Goal: Find specific page/section: Find specific page/section

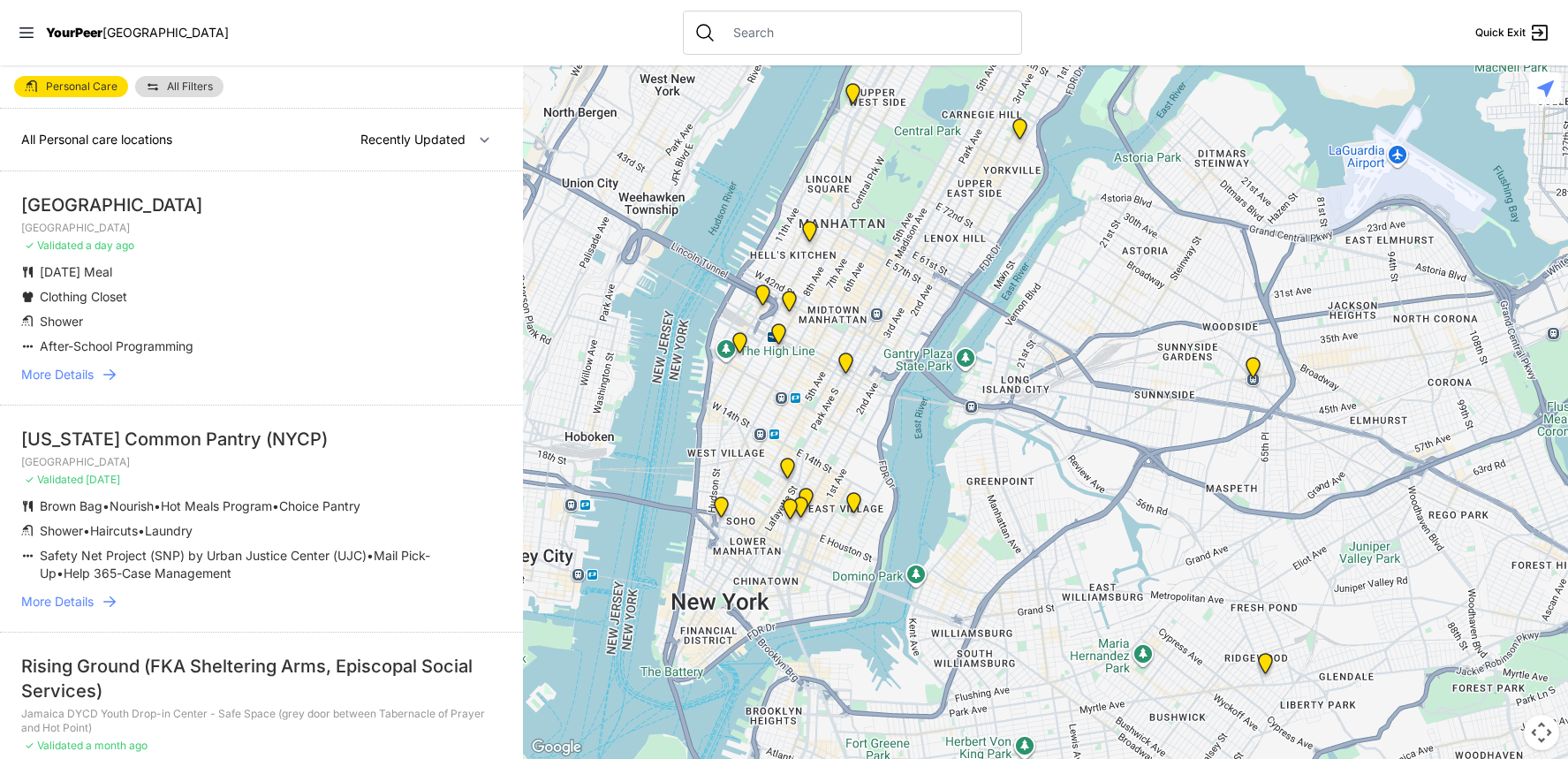
drag, startPoint x: 925, startPoint y: 615, endPoint x: 997, endPoint y: 297, distance: 326.0
click at [997, 297] on div at bounding box center [1045, 412] width 1045 height 694
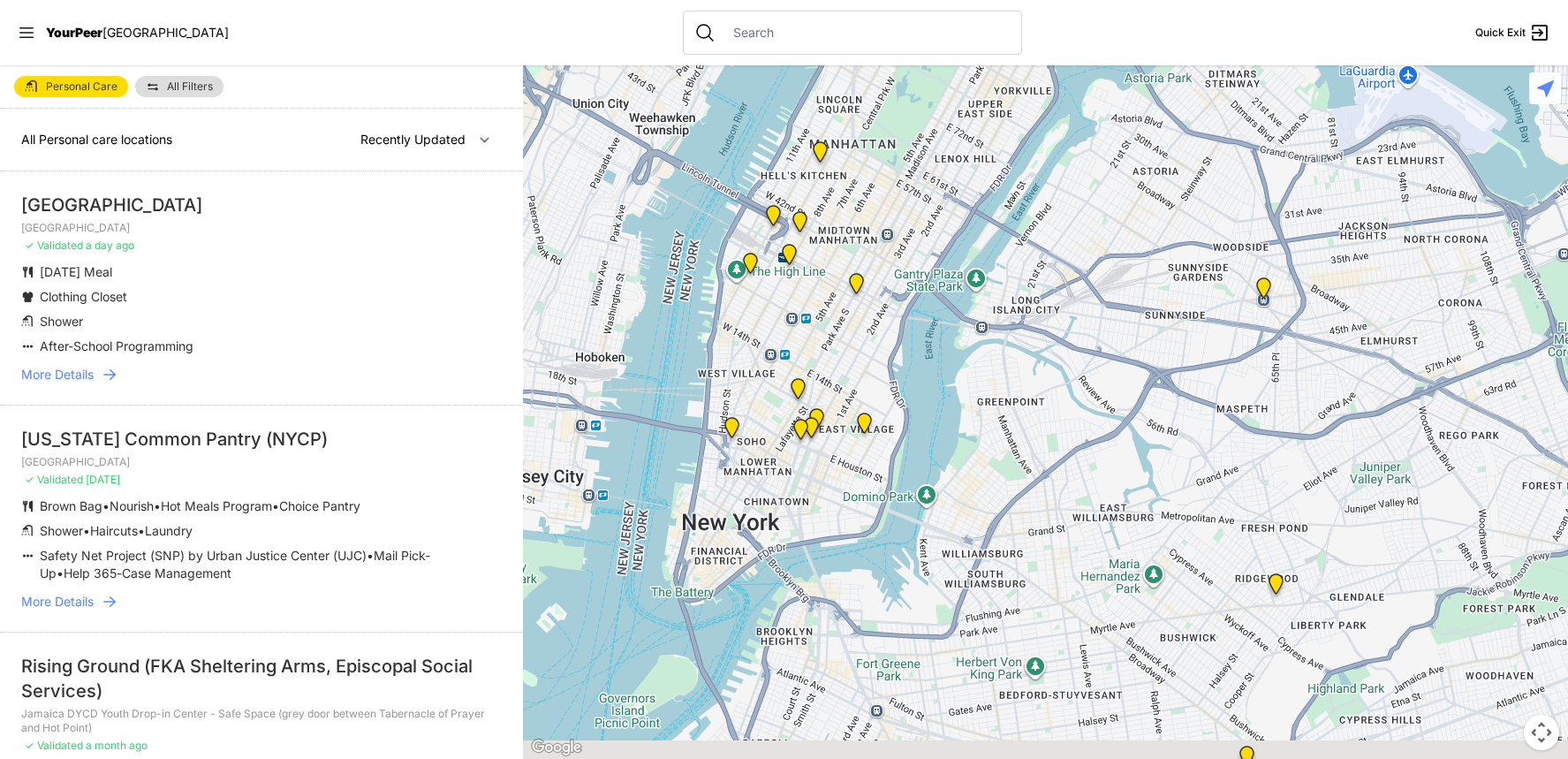
drag, startPoint x: 980, startPoint y: 449, endPoint x: 990, endPoint y: 354, distance: 95.5
click at [990, 354] on div at bounding box center [1045, 412] width 1045 height 694
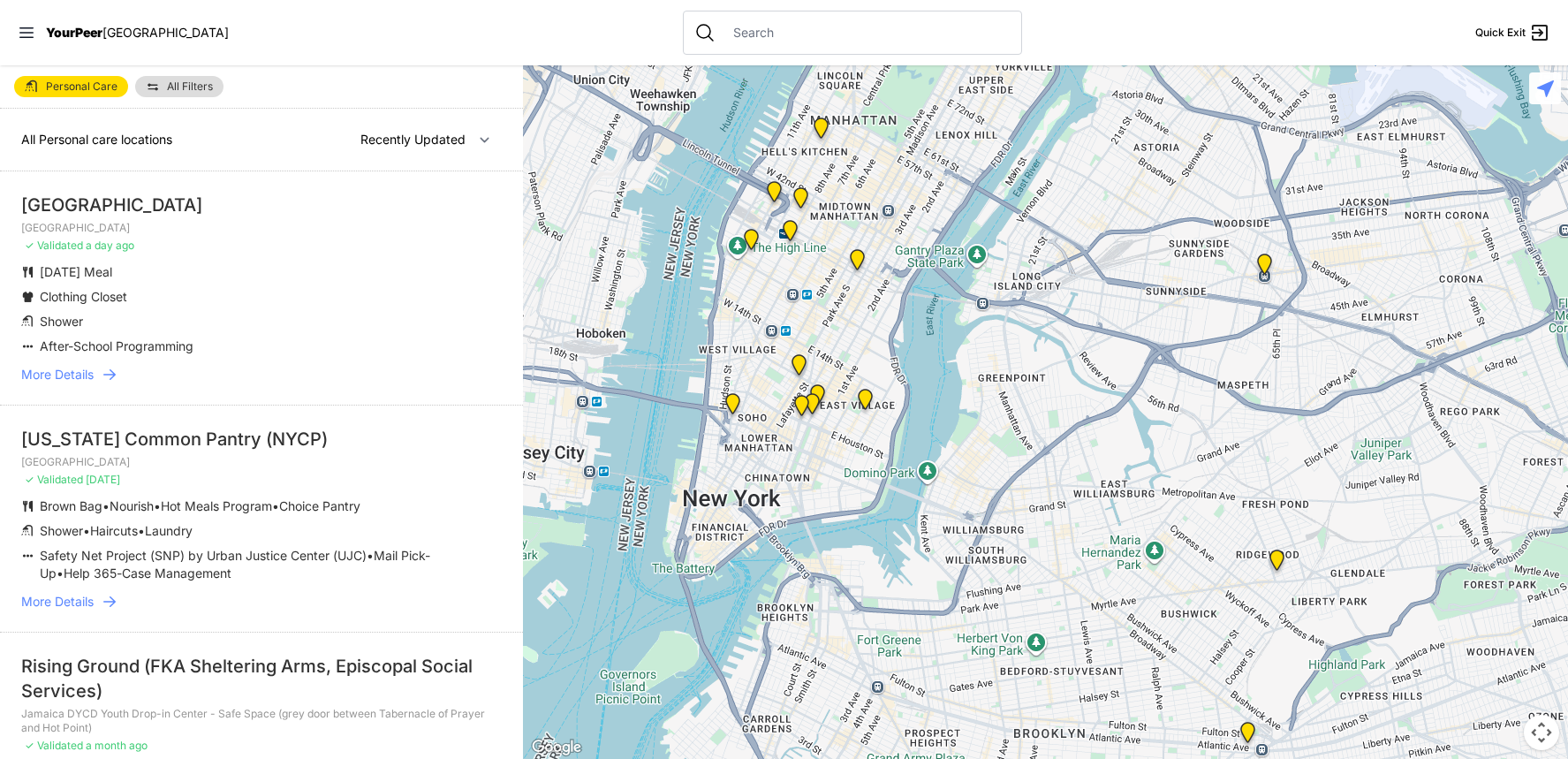
click at [868, 393] on img "Manhattan" at bounding box center [865, 403] width 22 height 28
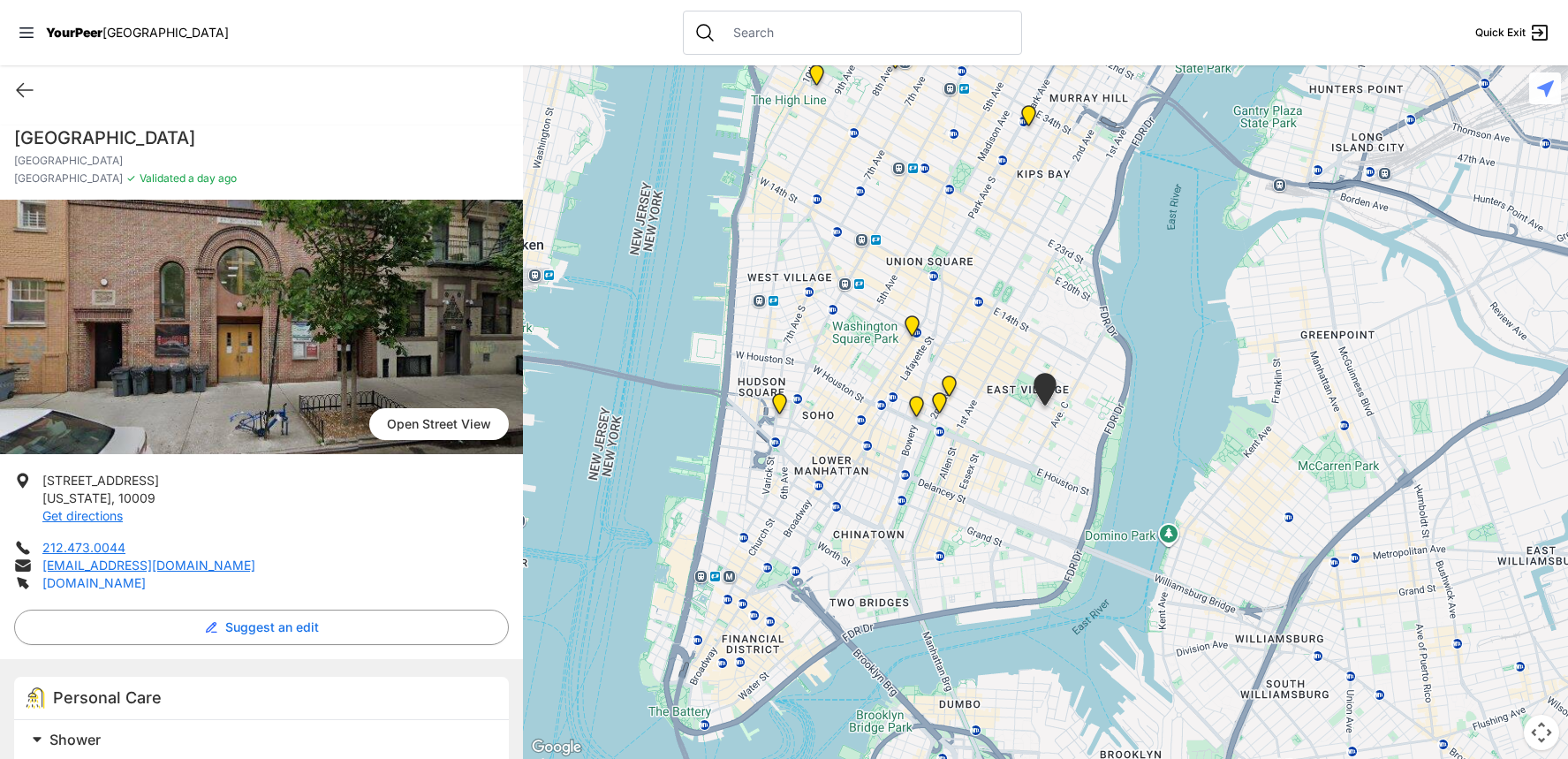
click at [120, 586] on link "[DOMAIN_NAME]" at bounding box center [94, 582] width 104 height 15
select select "recentlyUpdated"
